Goal: Answer question/provide support

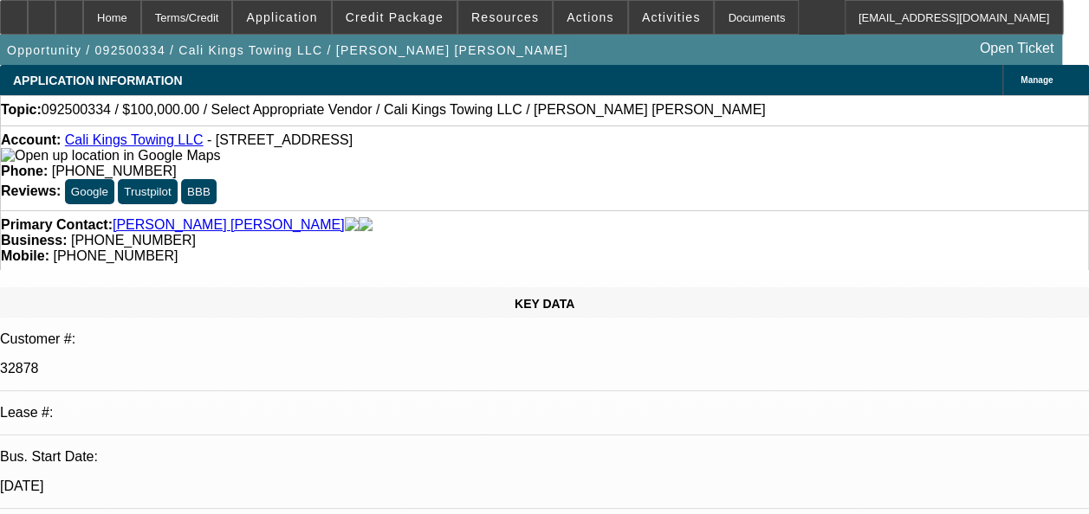
select select "0"
select select "2"
select select "0.1"
select select "1"
select select "2"
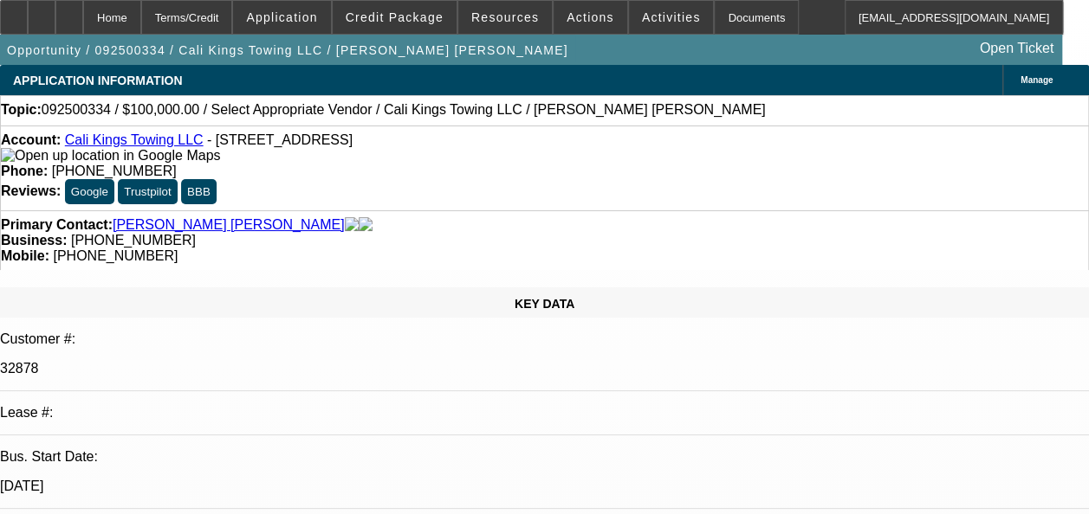
select select "4"
radio input "true"
drag, startPoint x: 883, startPoint y: 327, endPoint x: 644, endPoint y: 301, distance: 240.6
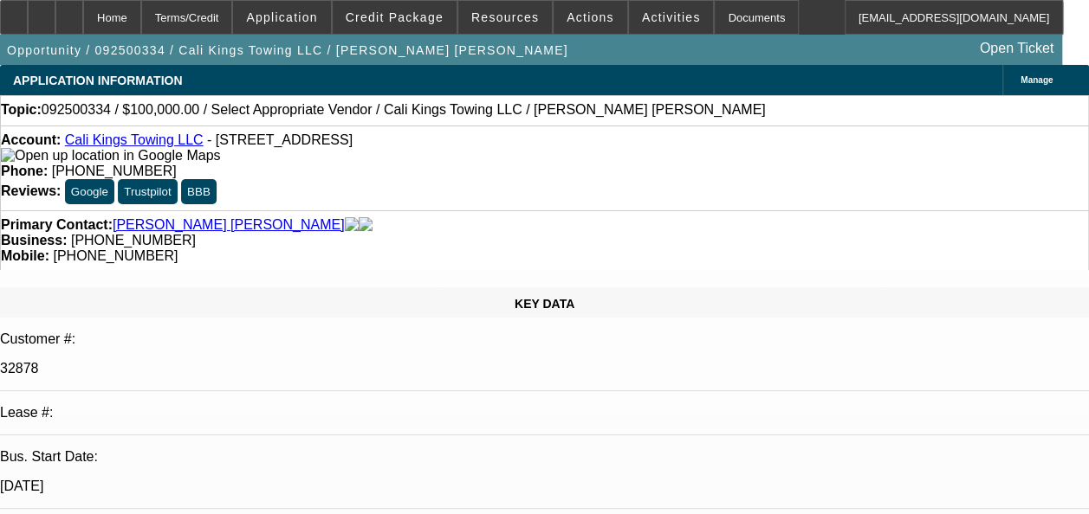
type textarea "payment history good- on-time till date/ GPS is active-moving"
radio input "false"
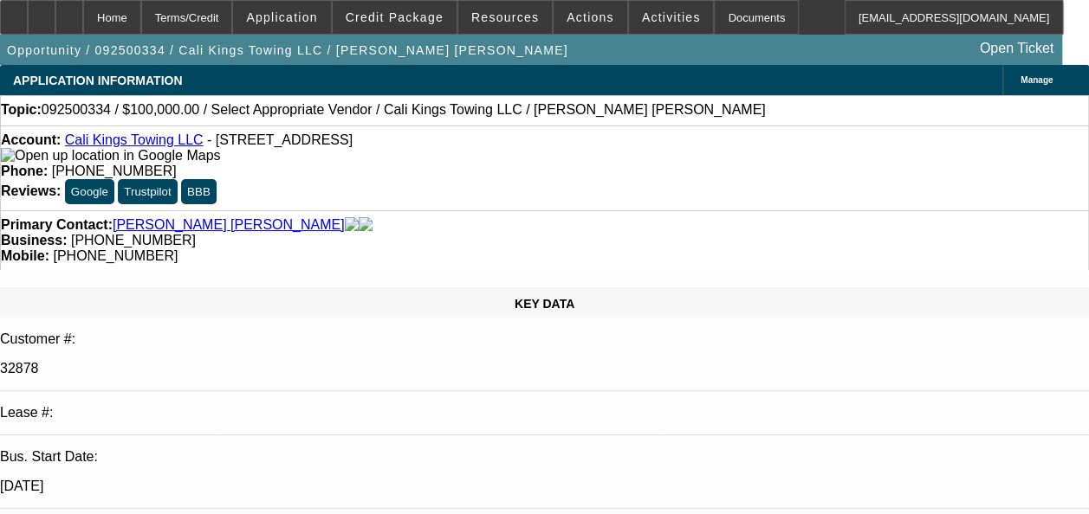
radio input "true"
select select "0"
select select "2"
select select "0.1"
select select "1"
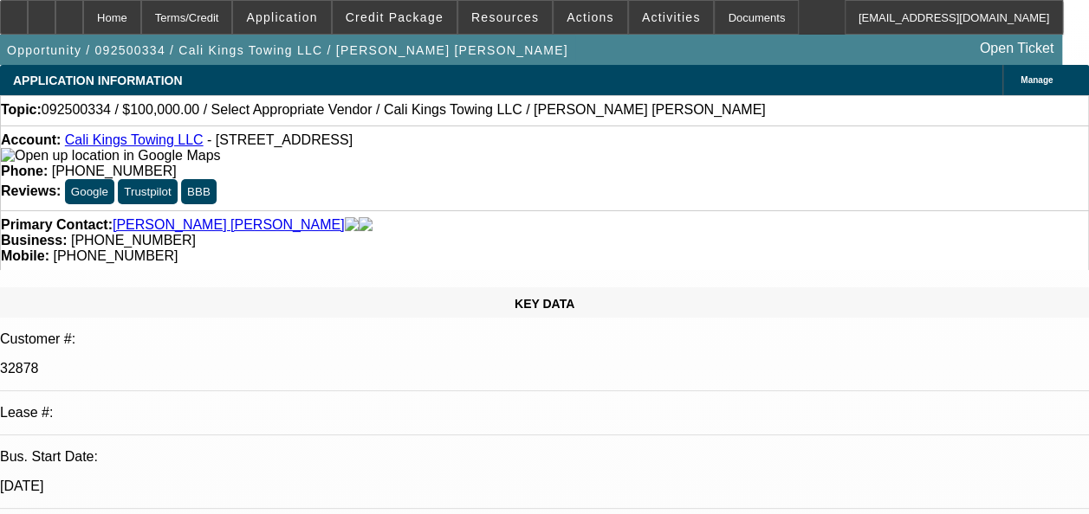
select select "2"
select select "4"
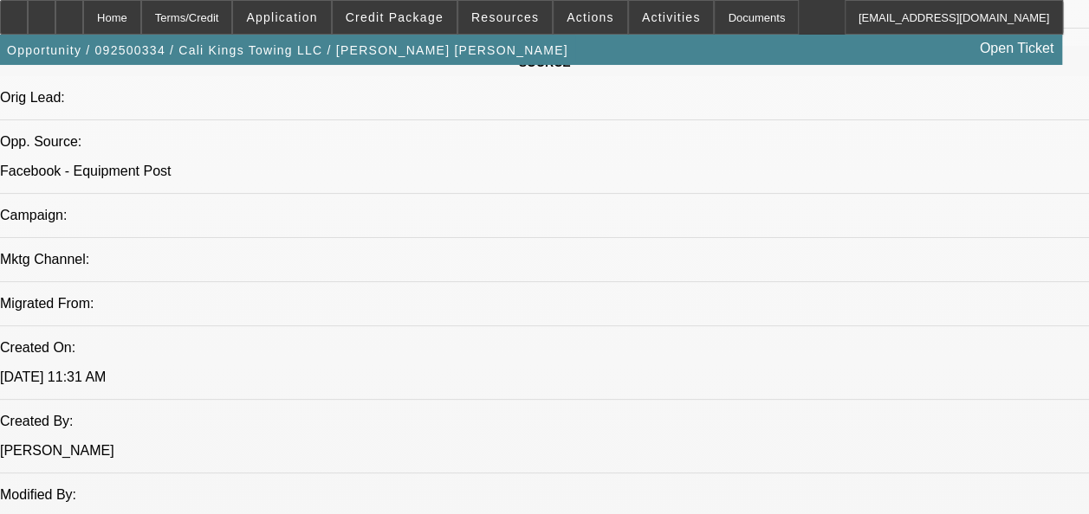
scroll to position [1103, 0]
